Goal: Task Accomplishment & Management: Complete application form

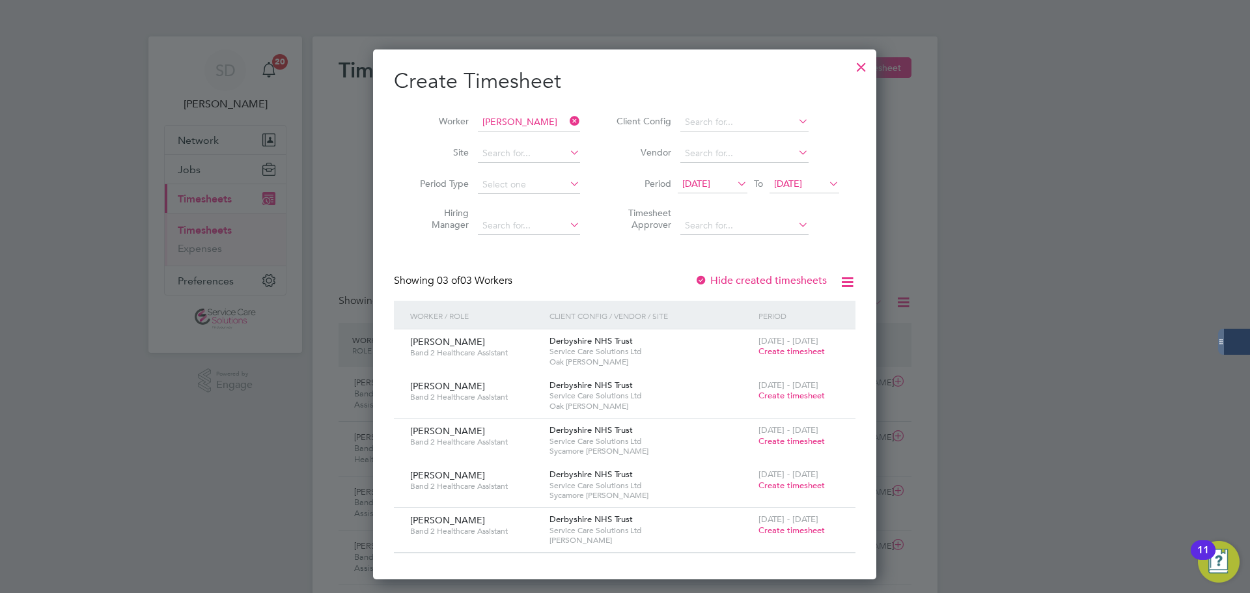
click at [606, 258] on div "Create Timesheet Worker [PERSON_NAME] Site Period Type Hiring Manager Client Co…" at bounding box center [625, 311] width 462 height 486
click at [858, 65] on div at bounding box center [861, 63] width 23 height 23
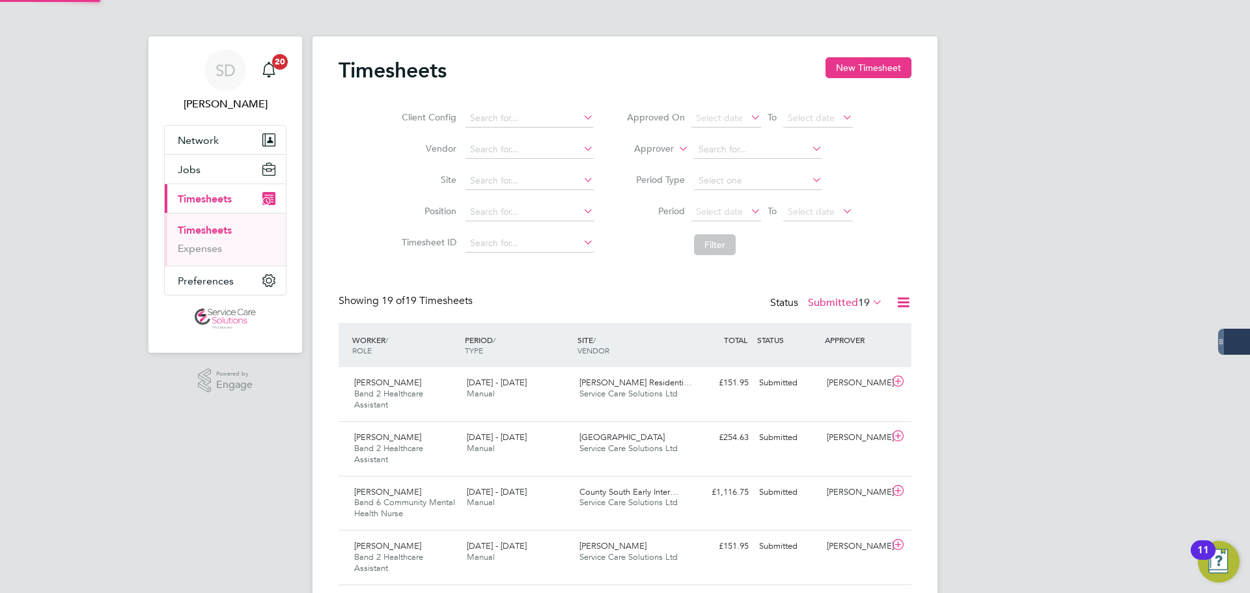
scroll to position [44, 113]
click at [837, 68] on button "New Timesheet" at bounding box center [869, 67] width 86 height 21
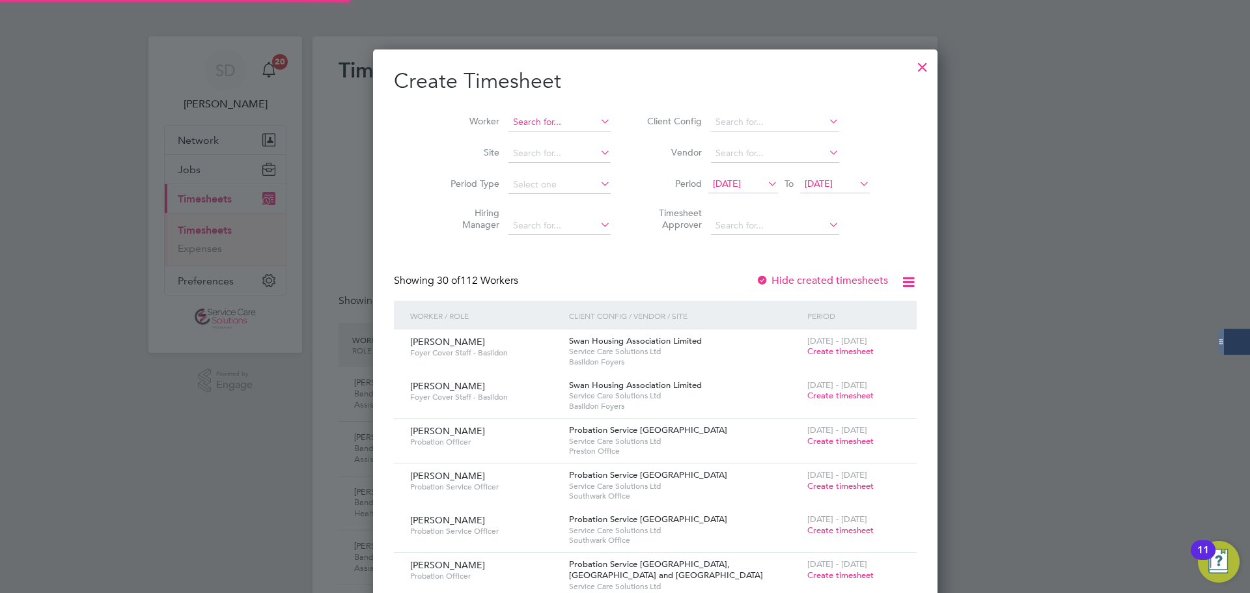
click at [528, 123] on input at bounding box center [560, 122] width 102 height 18
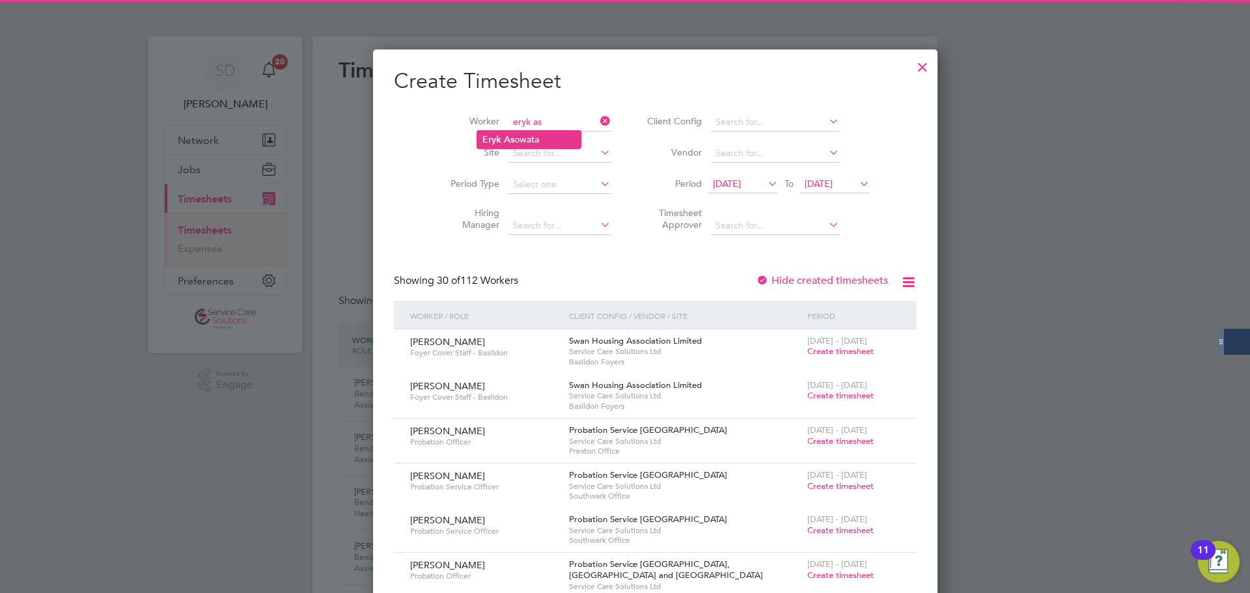
click at [521, 139] on li "Eryk As owata" at bounding box center [529, 140] width 104 height 18
type input "[PERSON_NAME]"
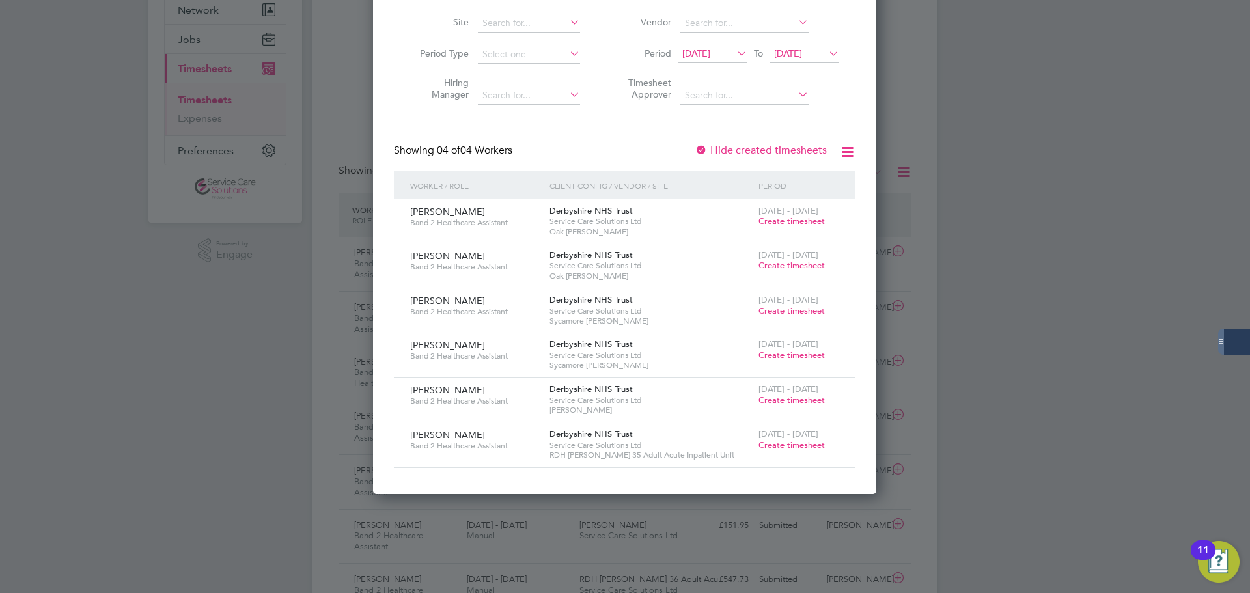
click at [796, 446] on span "Create timesheet" at bounding box center [792, 445] width 66 height 11
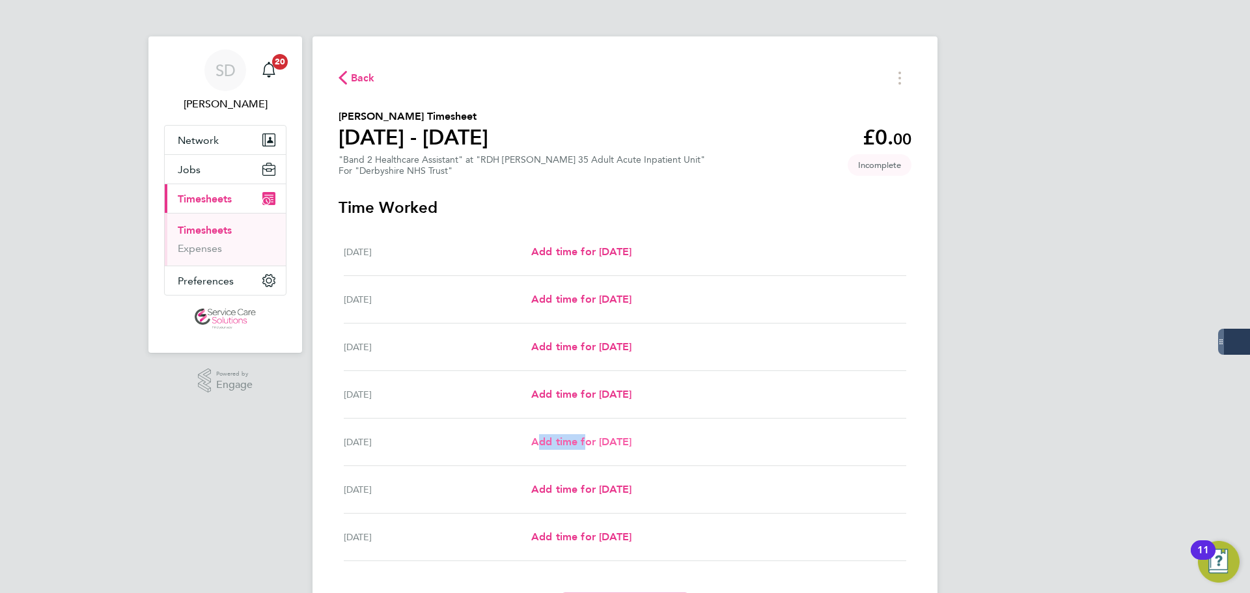
click at [581, 434] on div "Fri 22 Aug Add time for Fri 22 Aug Add time for Fri 22 Aug" at bounding box center [625, 443] width 563 height 48
click at [576, 444] on span "Add time for Fri 22 Aug" at bounding box center [581, 442] width 100 height 12
select select "30"
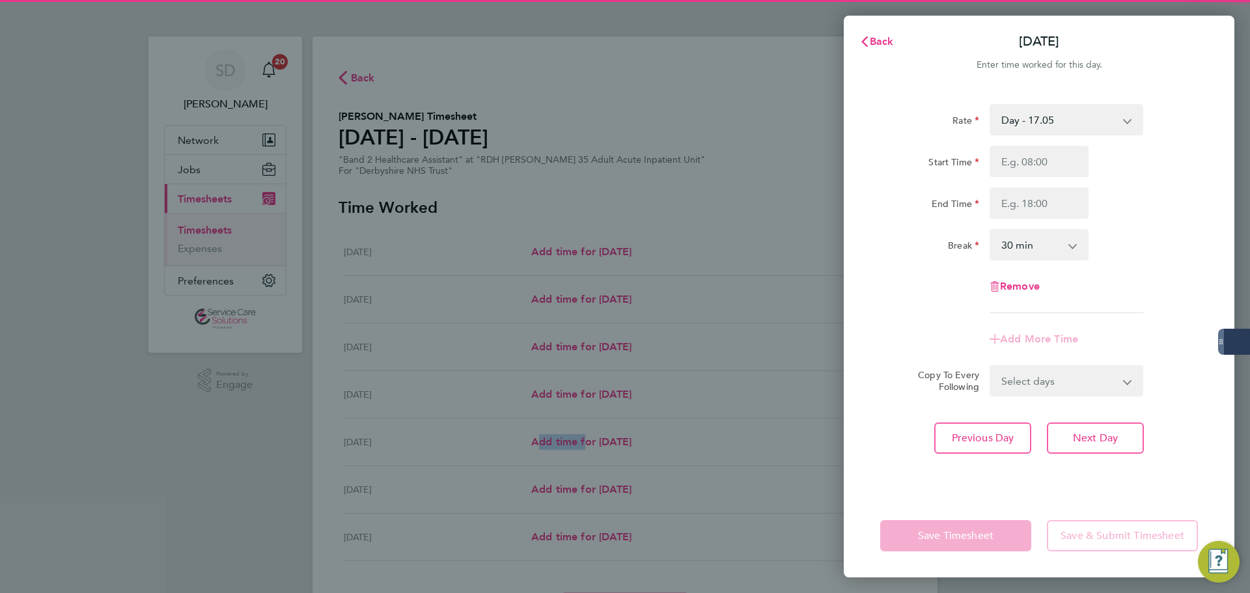
click at [1032, 126] on select "Day - 17.05 Saturday/Night - 23.87 Sunday/Bank Holiday - 30.86 Sat/Night (BG+10…" at bounding box center [1058, 119] width 135 height 29
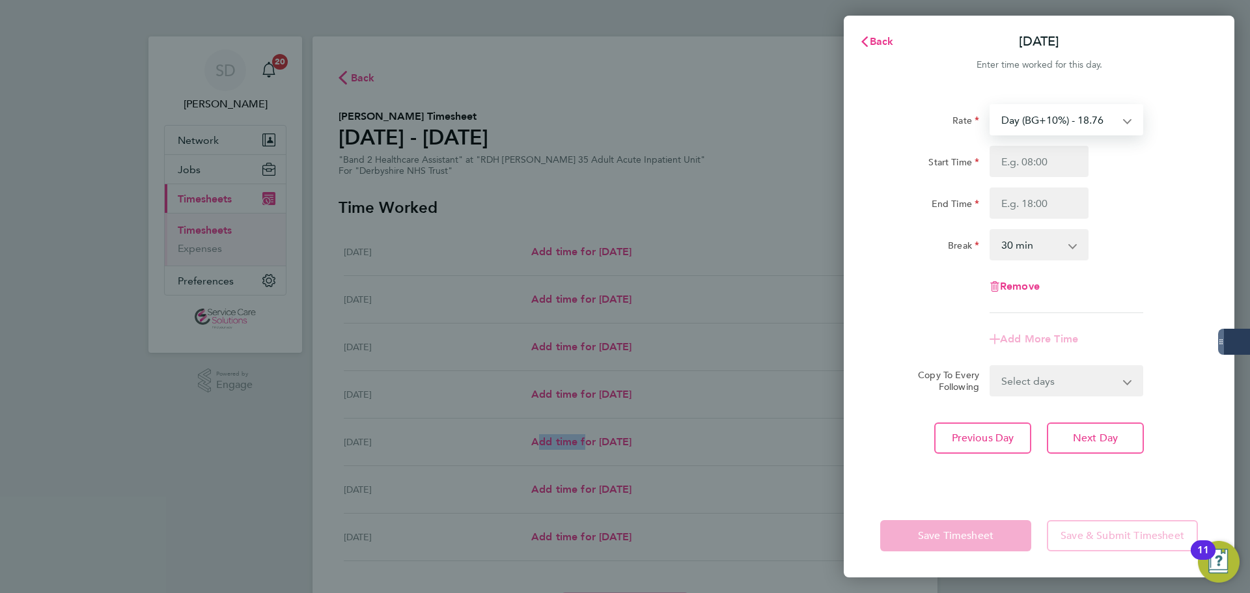
select select "30"
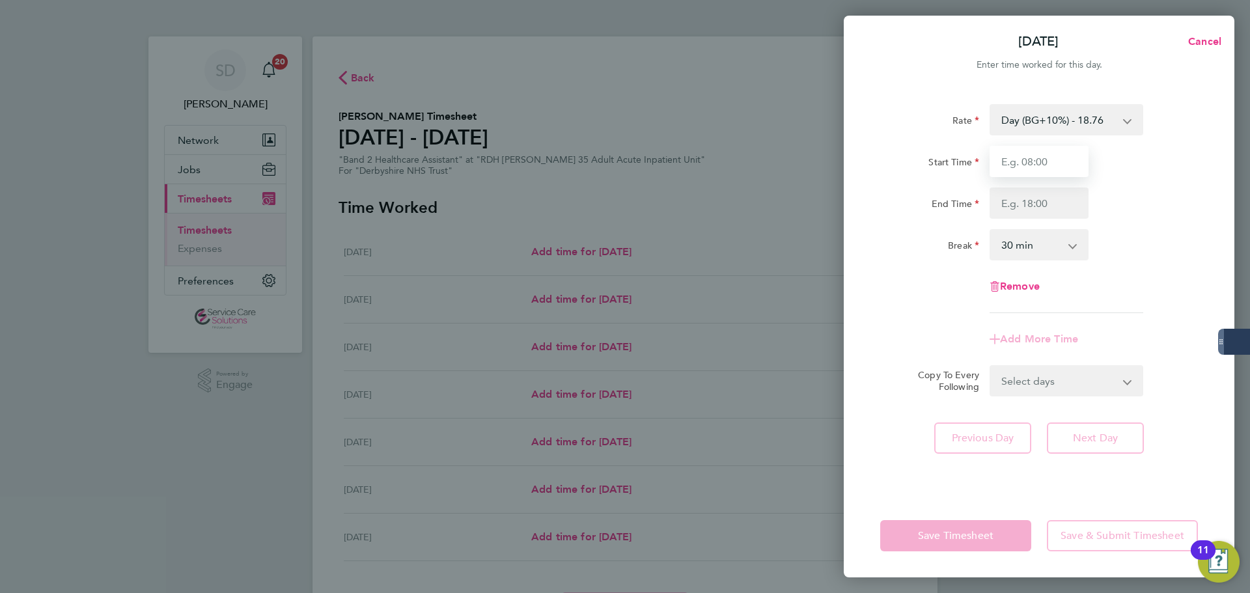
click at [1017, 150] on input "Start Time" at bounding box center [1039, 161] width 99 height 31
type input "07:00"
click at [1021, 204] on input "End Time" at bounding box center [1039, 203] width 99 height 31
type input "20:00"
click at [1024, 254] on select "0 min 15 min 30 min 45 min 60 min 75 min 90 min" at bounding box center [1031, 245] width 81 height 29
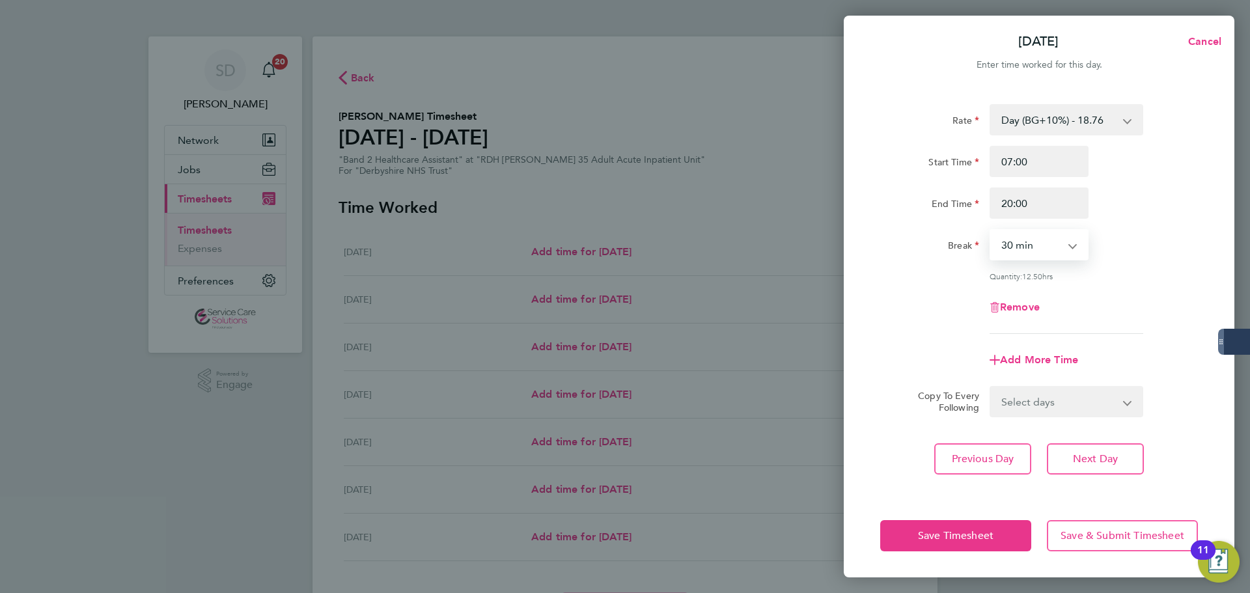
select select "0"
click at [991, 231] on select "0 min 15 min 30 min 45 min 60 min 75 min 90 min" at bounding box center [1031, 245] width 81 height 29
click at [947, 292] on div "Remove" at bounding box center [1039, 307] width 328 height 31
click at [1030, 355] on span "Add More Time" at bounding box center [1039, 360] width 78 height 12
select select "null"
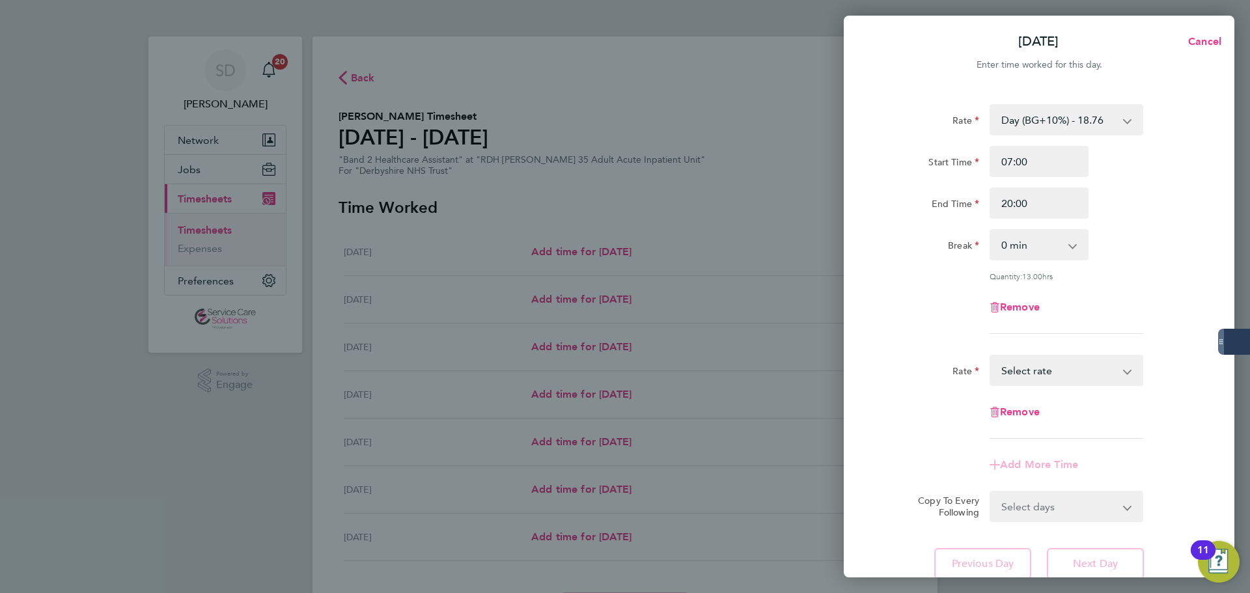
click at [1033, 378] on select "Saturday/Night - 23.87 Day - 17.05 Sunday/Bank Holiday - 30.86 Sat/Night (BG+10…" at bounding box center [1058, 370] width 135 height 29
select select "30"
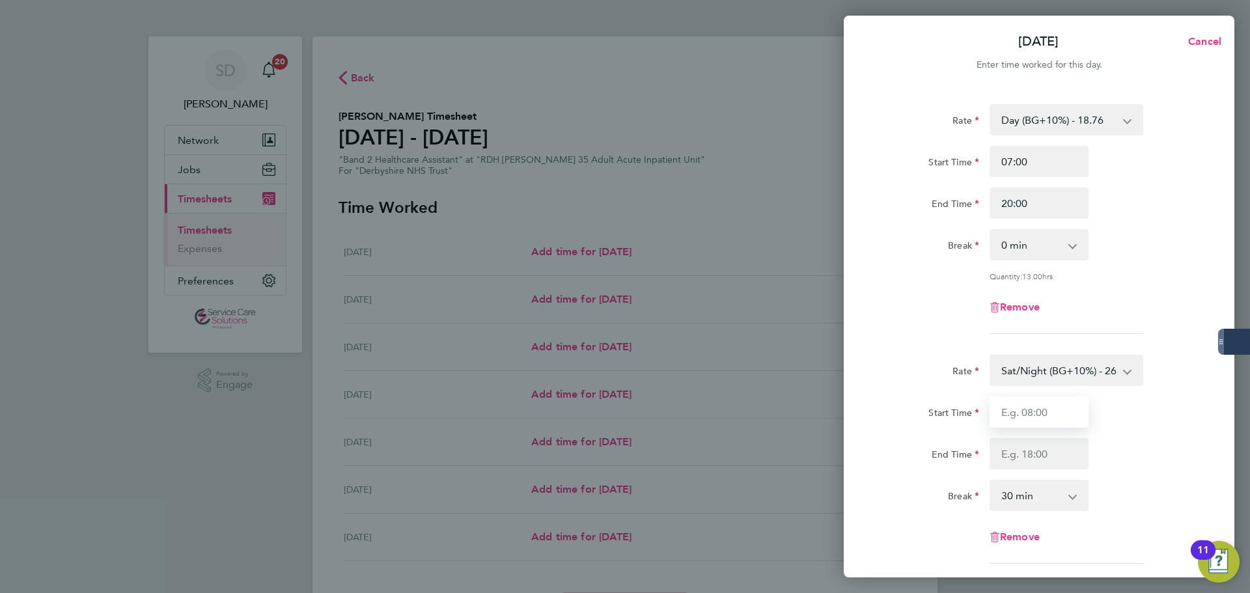
click at [1020, 412] on input "Start Time" at bounding box center [1039, 412] width 99 height 31
type input "20:00"
click at [1015, 463] on input "End Time" at bounding box center [1039, 453] width 99 height 31
type input "21:30"
click at [1010, 496] on select "0 min 15 min 30 min 45 min 60 min 75 min 90 min" at bounding box center [1031, 495] width 81 height 29
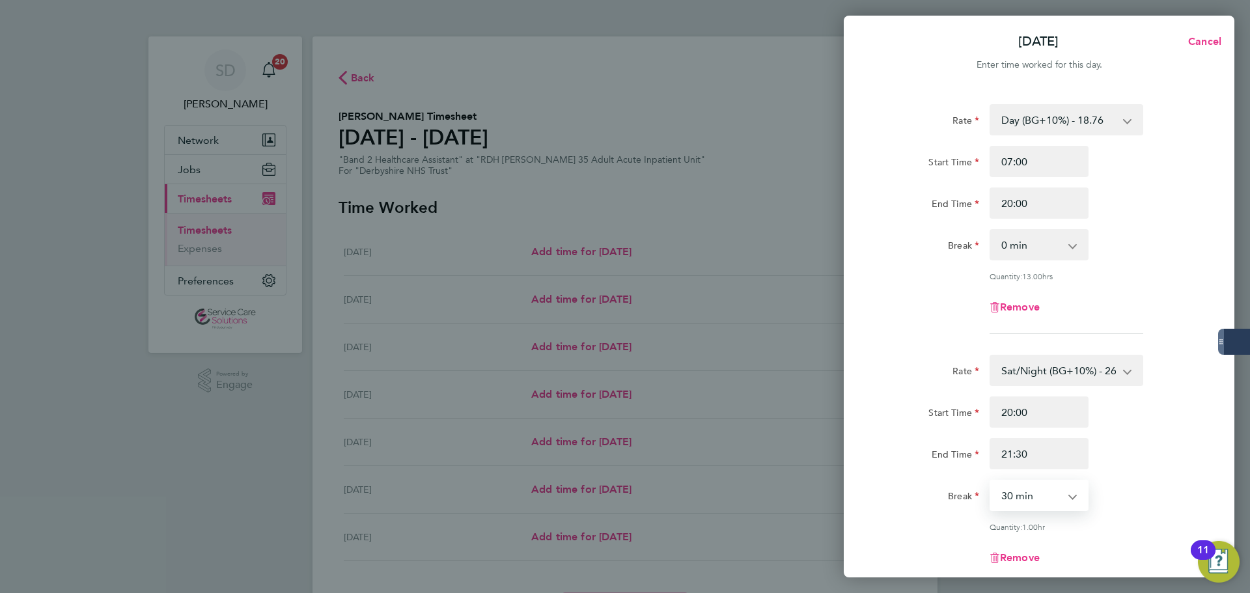
select select "0"
click at [991, 481] on select "0 min 15 min 30 min 45 min 60 min 75 min" at bounding box center [1031, 495] width 81 height 29
click at [945, 337] on app-timesheet-line-form-group "Rate Day (BG+10%) - 18.76 Saturday/Night - 23.87 Day - 17.05 Sunday/Bank Holida…" at bounding box center [1039, 224] width 318 height 240
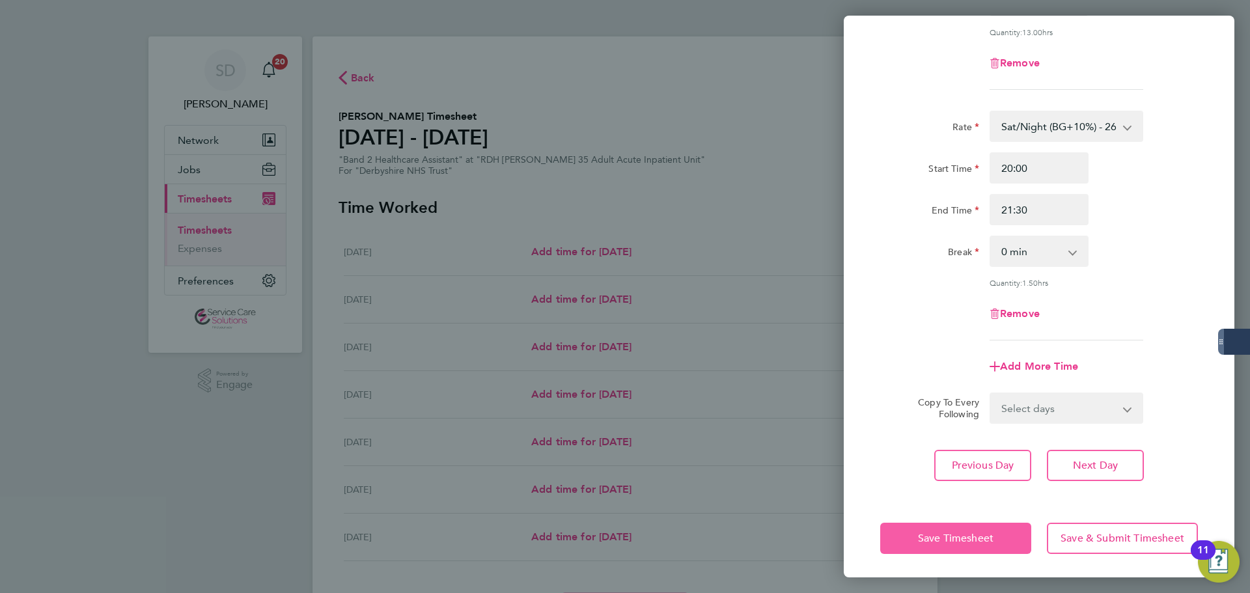
click at [916, 537] on button "Save Timesheet" at bounding box center [955, 538] width 151 height 31
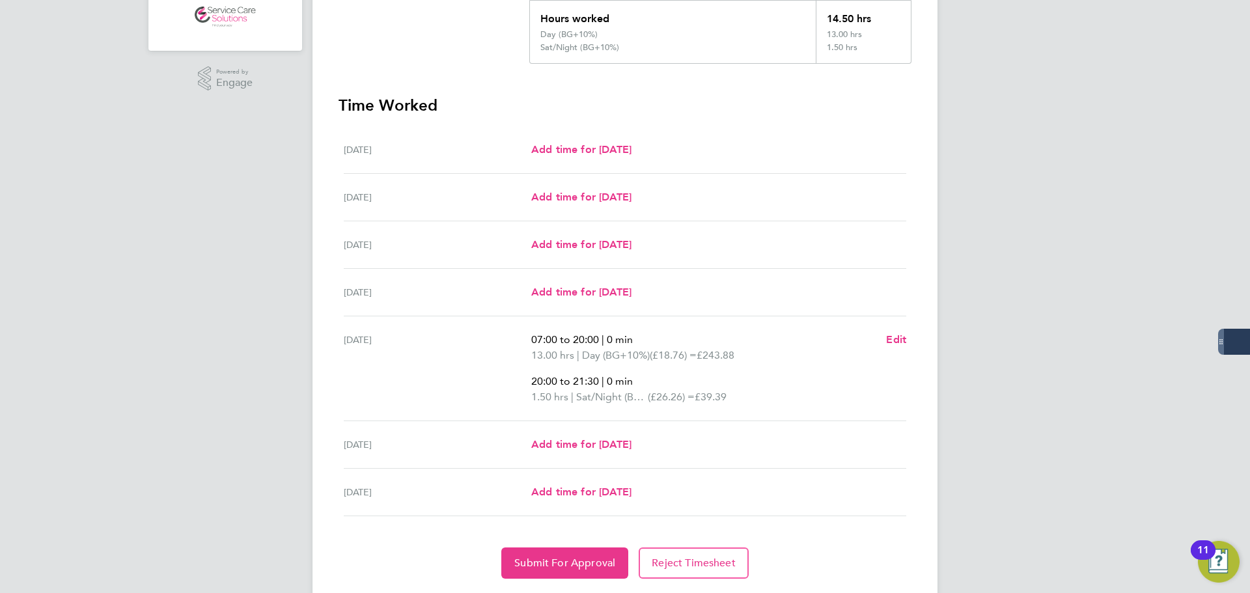
scroll to position [326, 0]
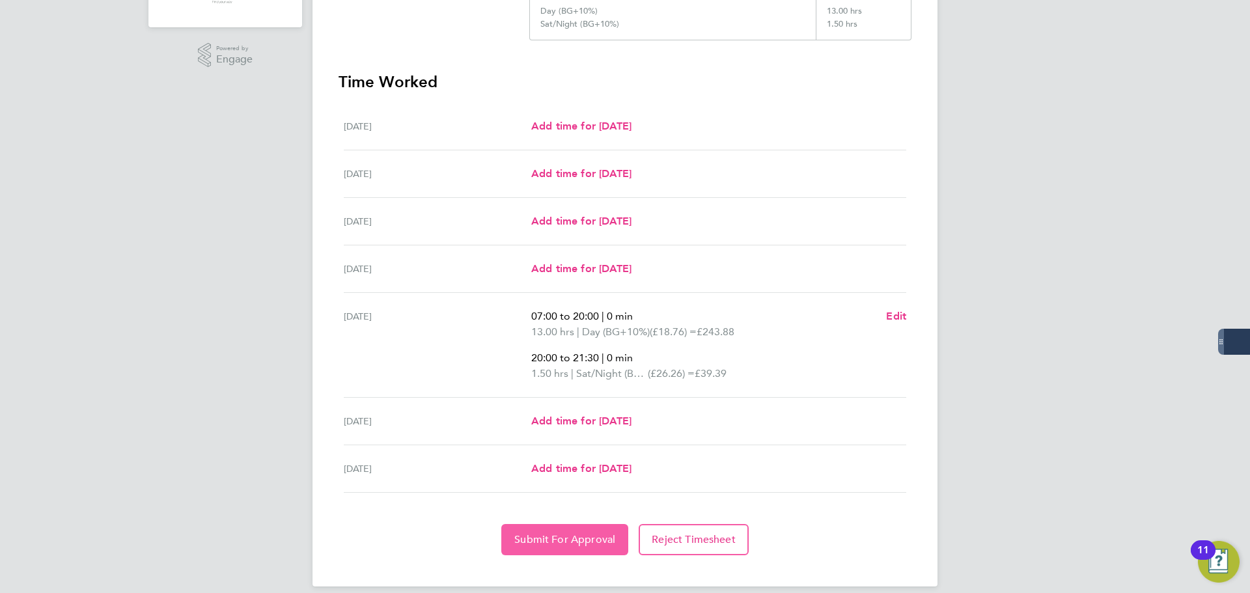
click at [548, 540] on span "Submit For Approval" at bounding box center [564, 539] width 101 height 13
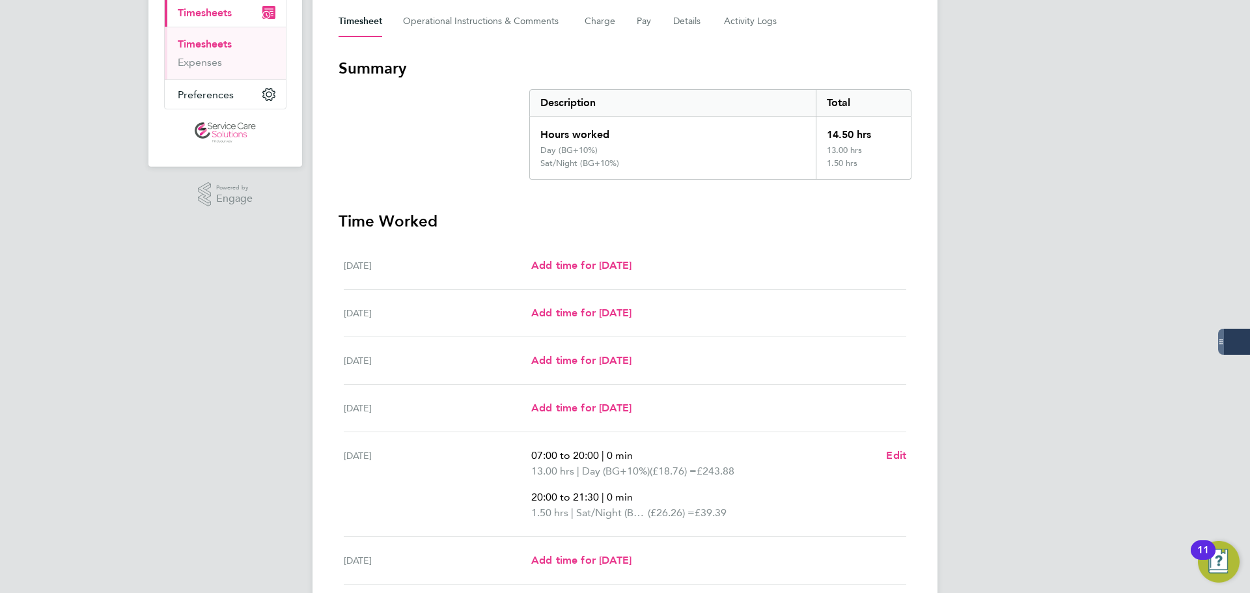
scroll to position [0, 0]
